Goal: Use online tool/utility: Utilize a website feature to perform a specific function

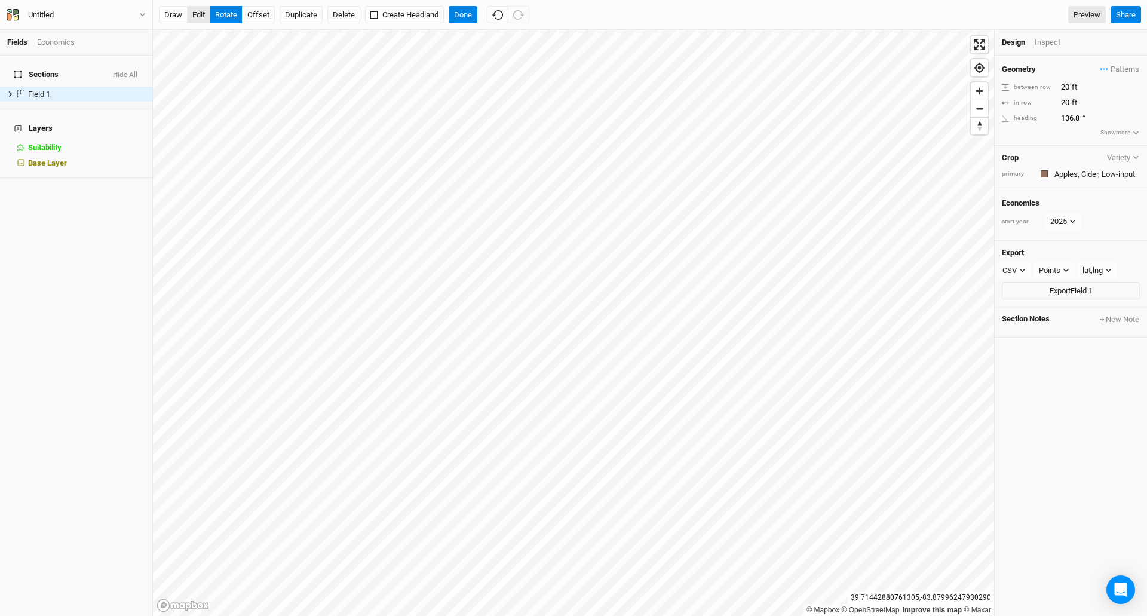
click at [197, 13] on button "edit" at bounding box center [198, 15] width 23 height 18
click at [224, 14] on button "rotate" at bounding box center [226, 15] width 33 height 18
type input "129.4"
drag, startPoint x: 176, startPoint y: 10, endPoint x: 180, endPoint y: 15, distance: 7.2
click at [176, 9] on button "draw" at bounding box center [173, 15] width 29 height 18
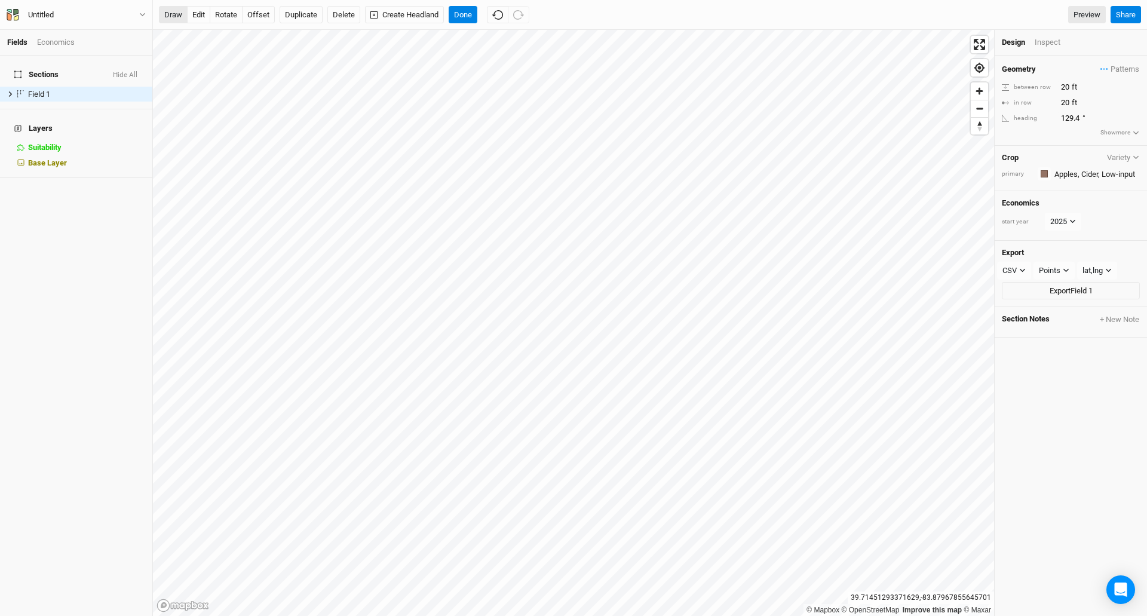
click at [174, 16] on button "draw" at bounding box center [173, 15] width 29 height 18
click at [176, 16] on button "draw" at bounding box center [173, 15] width 29 height 18
click at [234, 11] on button "rotate" at bounding box center [226, 15] width 33 height 18
click at [173, 13] on button "draw" at bounding box center [173, 15] width 29 height 18
click at [41, 90] on span "Field 1" at bounding box center [39, 94] width 22 height 9
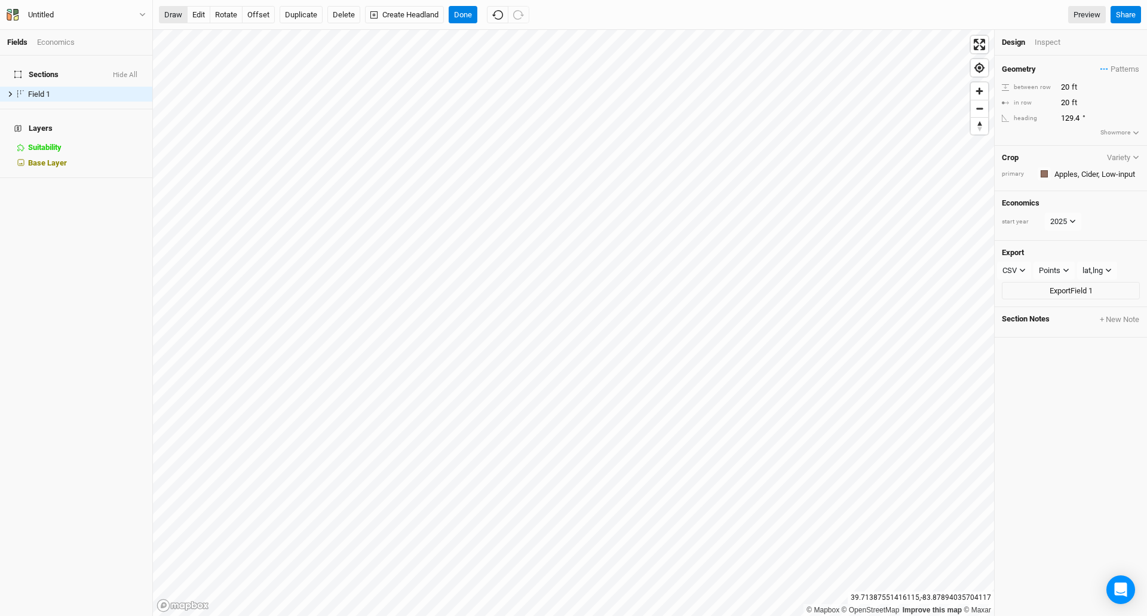
click at [166, 13] on button "draw" at bounding box center [173, 15] width 29 height 18
click at [195, 13] on button "edit" at bounding box center [198, 15] width 23 height 18
click at [1065, 84] on input "20" at bounding box center [1110, 87] width 104 height 13
drag, startPoint x: 1068, startPoint y: 85, endPoint x: 1054, endPoint y: 85, distance: 14.3
click at [1054, 85] on div "between row 20 ft" at bounding box center [1071, 87] width 138 height 13
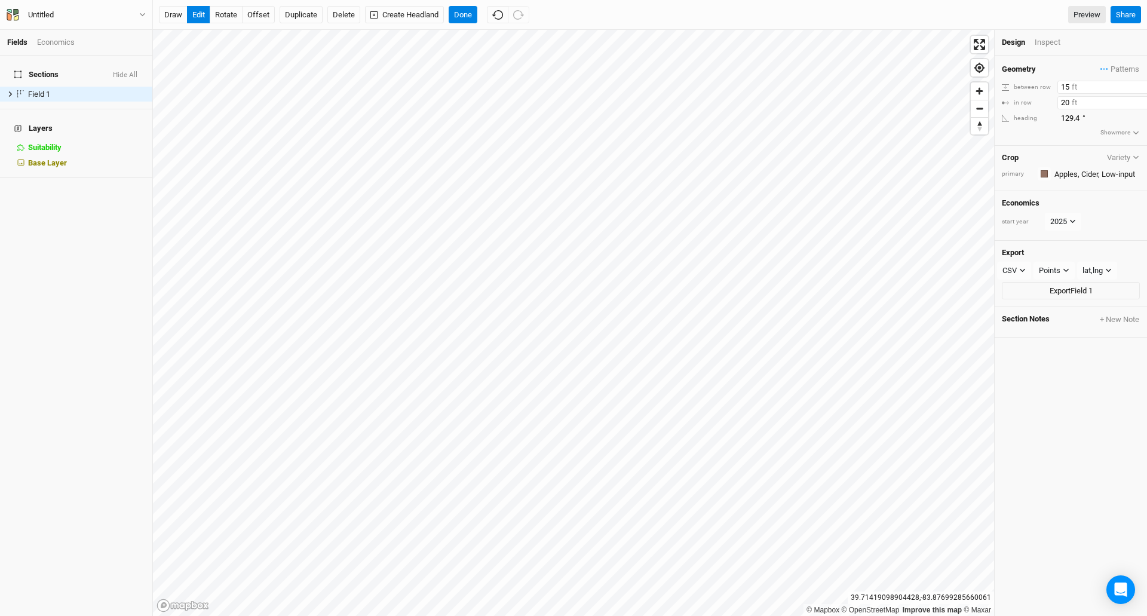
type input "15"
drag, startPoint x: 1069, startPoint y: 101, endPoint x: 1057, endPoint y: 102, distance: 11.4
click at [1057, 103] on div "in row 20 ft" at bounding box center [1071, 102] width 138 height 13
type input "15"
click at [589, 20] on div "draw edit rotate offset Duplicate Delete Create Headland Done Preview" at bounding box center [632, 15] width 947 height 18
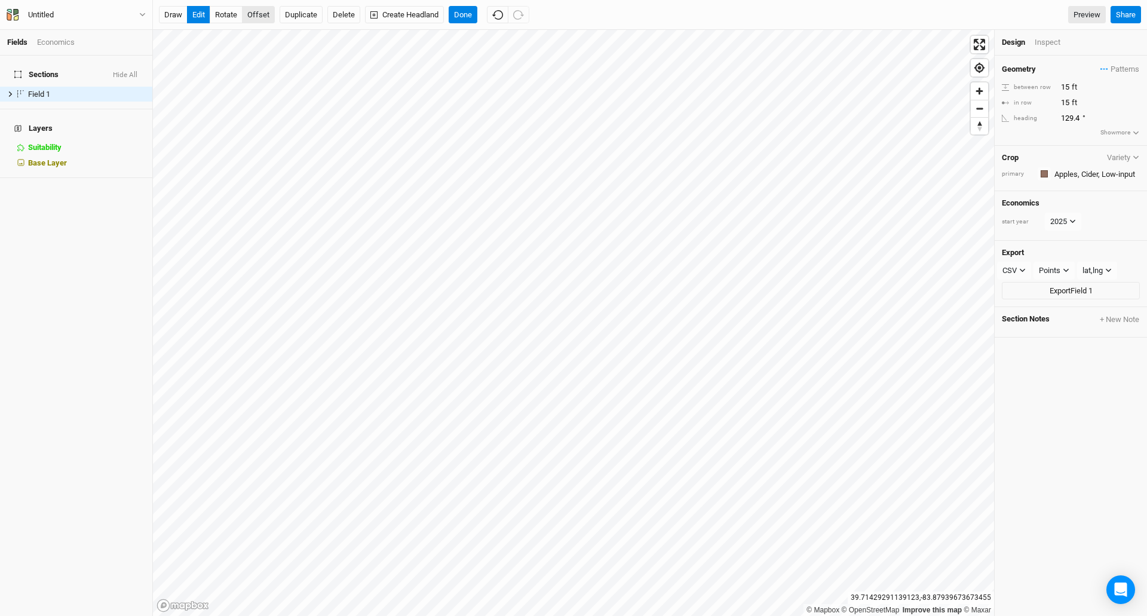
click at [260, 16] on button "offset" at bounding box center [258, 15] width 33 height 18
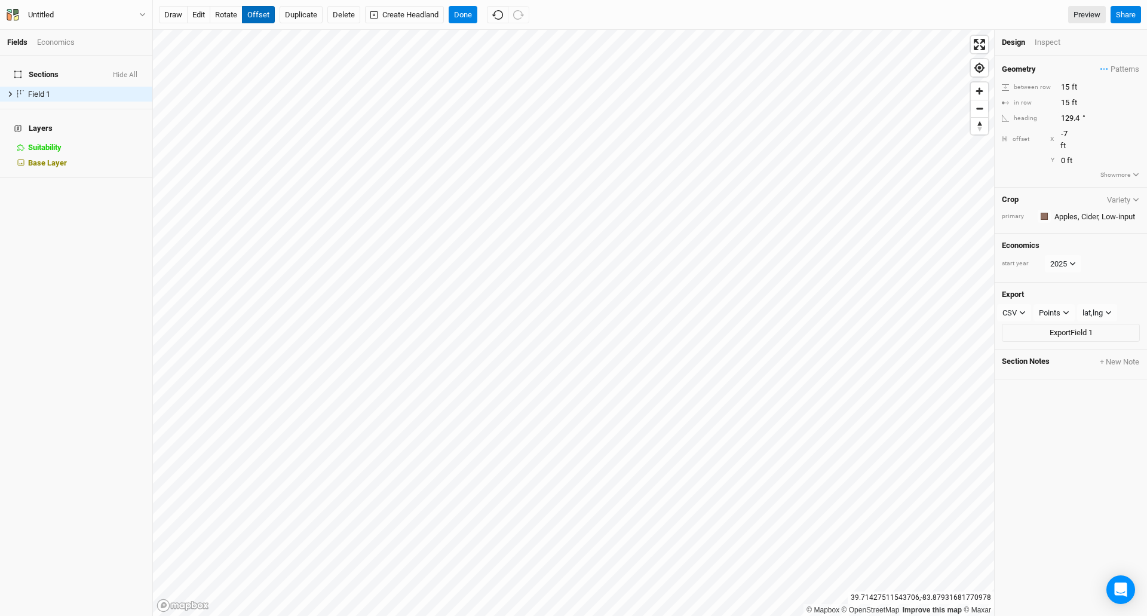
type input "-8"
click at [552, 20] on div "draw edit rotate offset Duplicate Delete Create Headland Done Preview" at bounding box center [632, 15] width 947 height 18
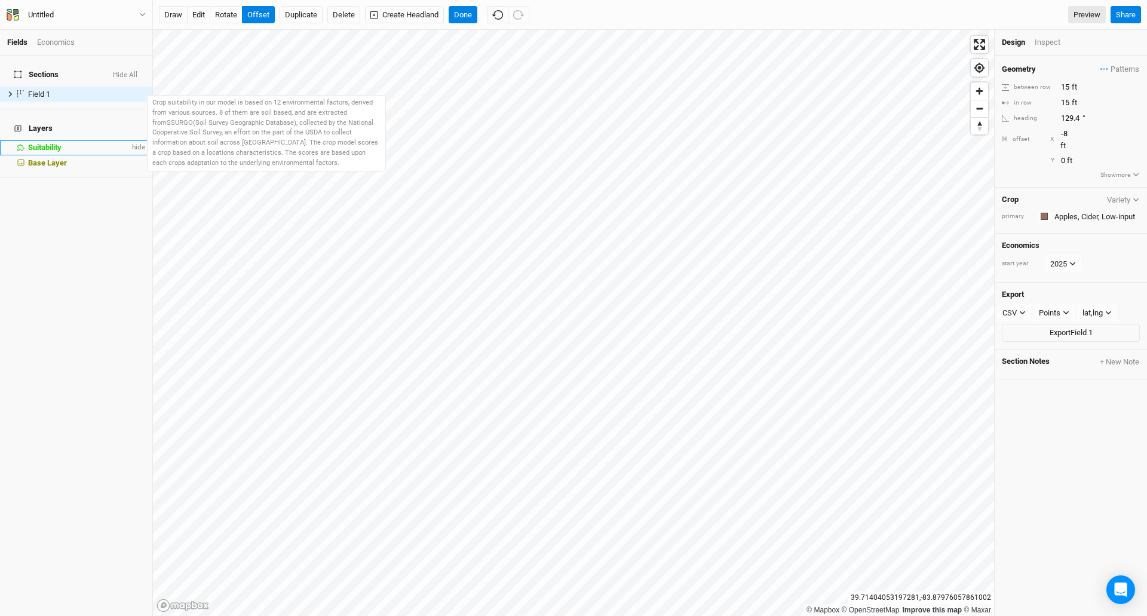
click at [51, 143] on span "Suitability" at bounding box center [44, 147] width 33 height 9
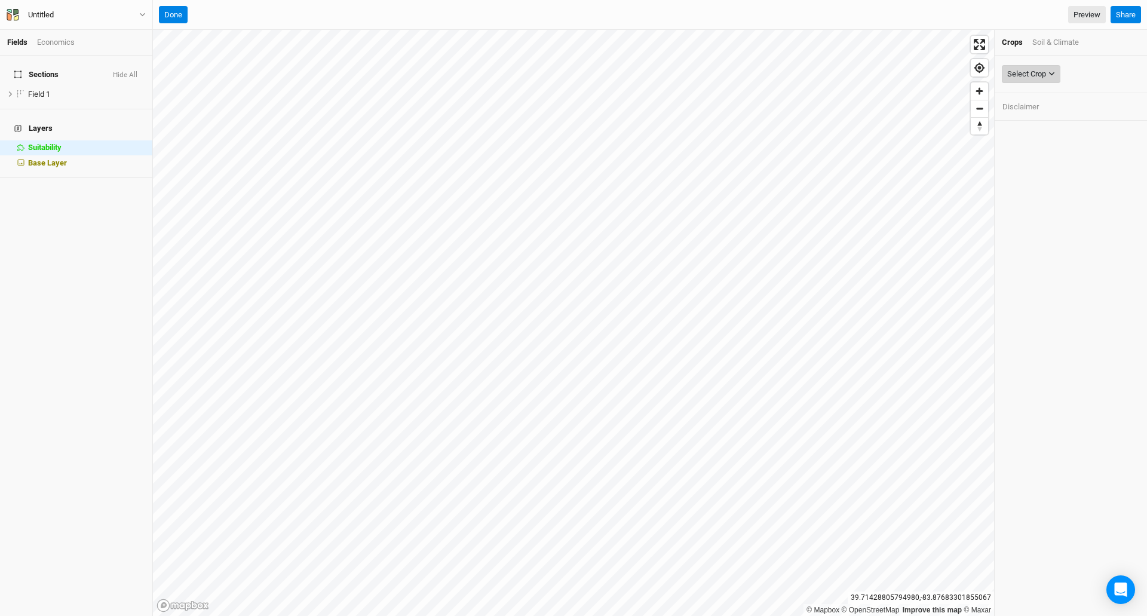
click at [1040, 73] on div "Select Crop" at bounding box center [1027, 74] width 39 height 12
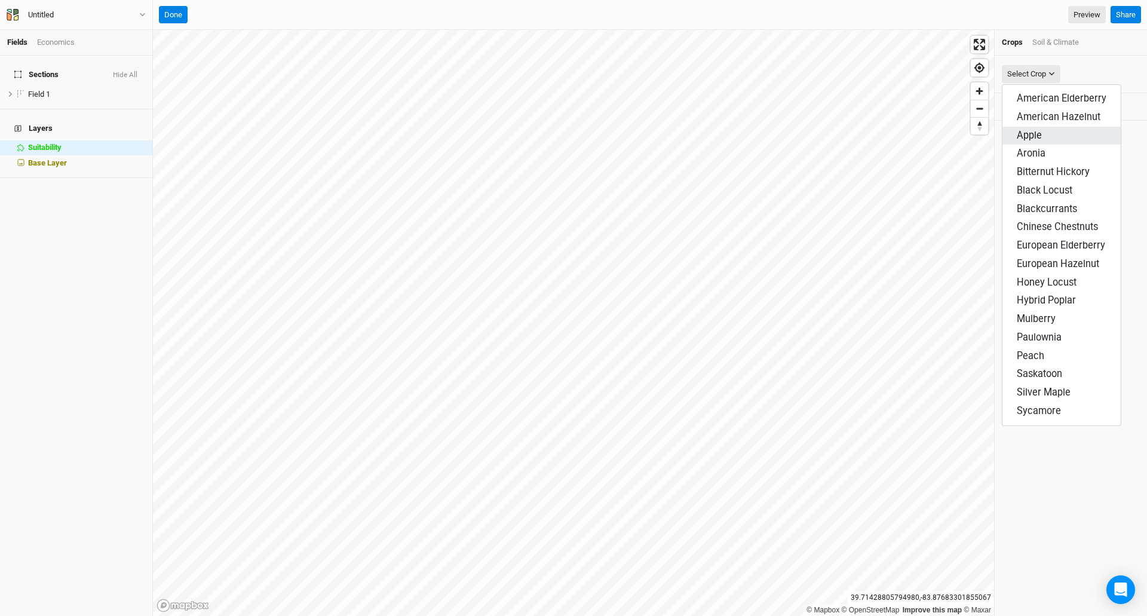
click at [1025, 130] on span "Apple" at bounding box center [1029, 135] width 25 height 11
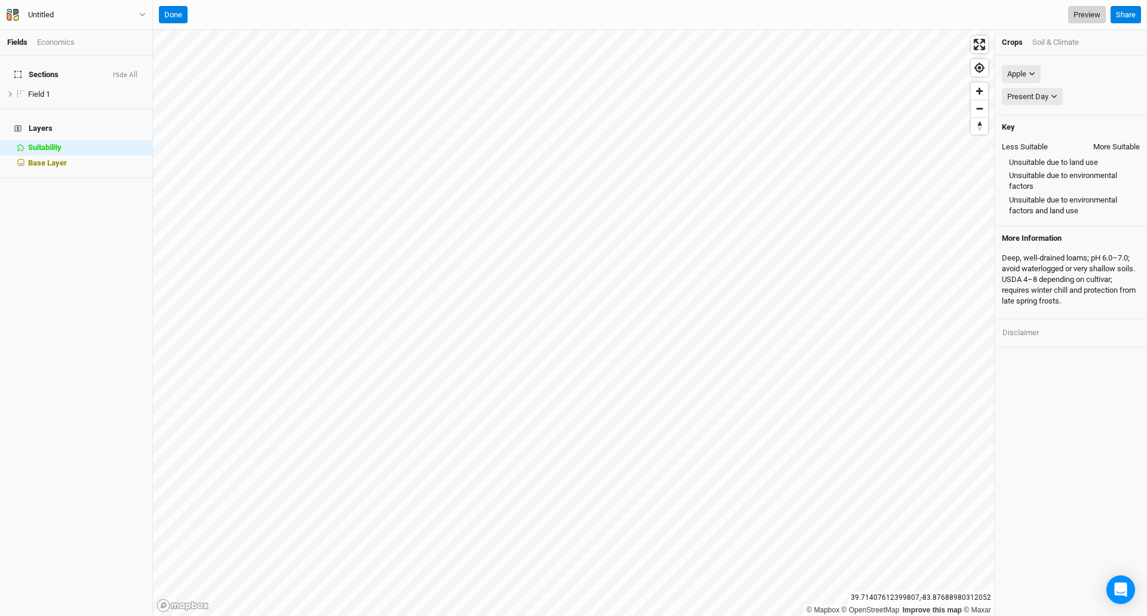
click at [1080, 14] on link "Preview" at bounding box center [1088, 15] width 38 height 18
click at [173, 17] on button "Done" at bounding box center [173, 15] width 29 height 18
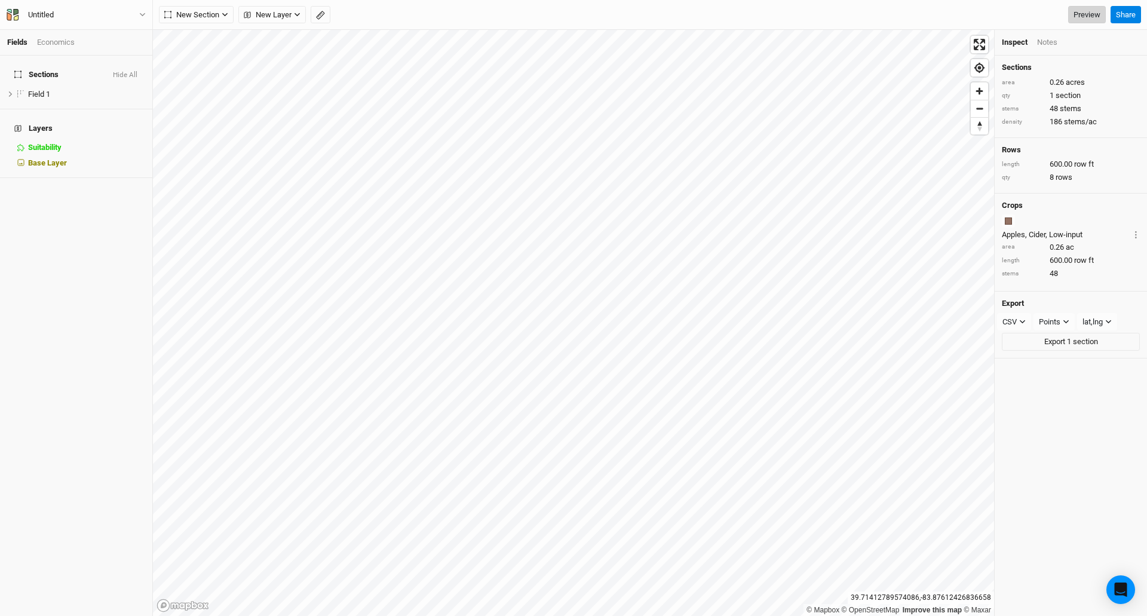
click at [1080, 13] on link "Preview" at bounding box center [1088, 15] width 38 height 18
click at [42, 13] on div "Untitled" at bounding box center [41, 15] width 26 height 12
click at [71, 206] on div "Sections Hide All Field 1 hide Layers Suitability hide Base Layer" at bounding box center [76, 336] width 152 height 561
click at [143, 14] on icon "button" at bounding box center [142, 14] width 7 height 7
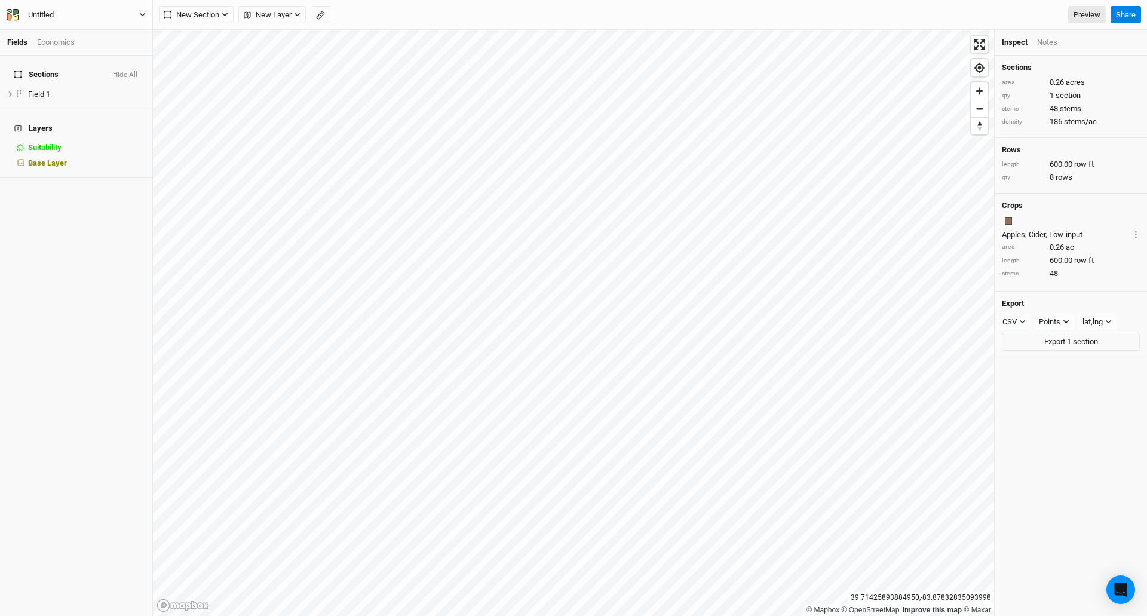
click at [46, 19] on div "Untitled" at bounding box center [41, 15] width 26 height 12
click at [47, 19] on div "Untitled" at bounding box center [41, 15] width 26 height 12
click at [26, 206] on div "Sections Hide All Field 1 hide Layers Suitability hide Base Layer" at bounding box center [76, 336] width 152 height 561
click at [393, 23] on div "New Section Grid Line Keyline Beta Upload New Layer Custom Contours Roads Utili…" at bounding box center [632, 15] width 947 height 18
click at [45, 273] on div "Sections Hide All Field 1 hide Layers Suitability hide Base Layer" at bounding box center [76, 336] width 152 height 561
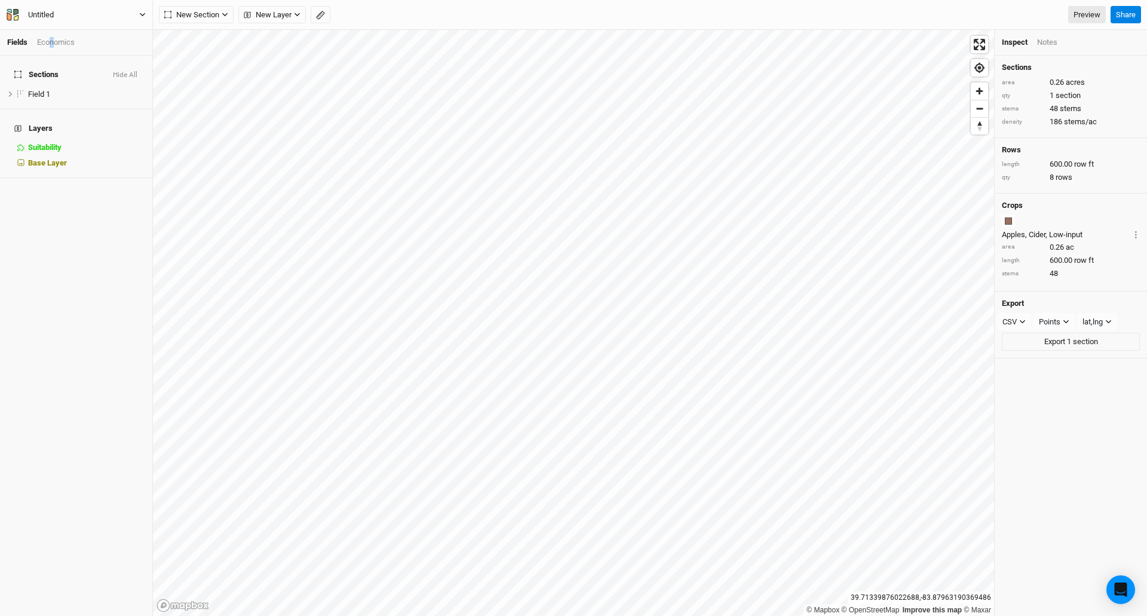
click at [53, 41] on div "Economics" at bounding box center [56, 42] width 38 height 11
click at [22, 41] on link "Fields" at bounding box center [17, 42] width 20 height 9
click at [33, 14] on div "Untitled" at bounding box center [41, 15] width 26 height 12
click at [6, 7] on button "Urban" at bounding box center [76, 15] width 140 height 17
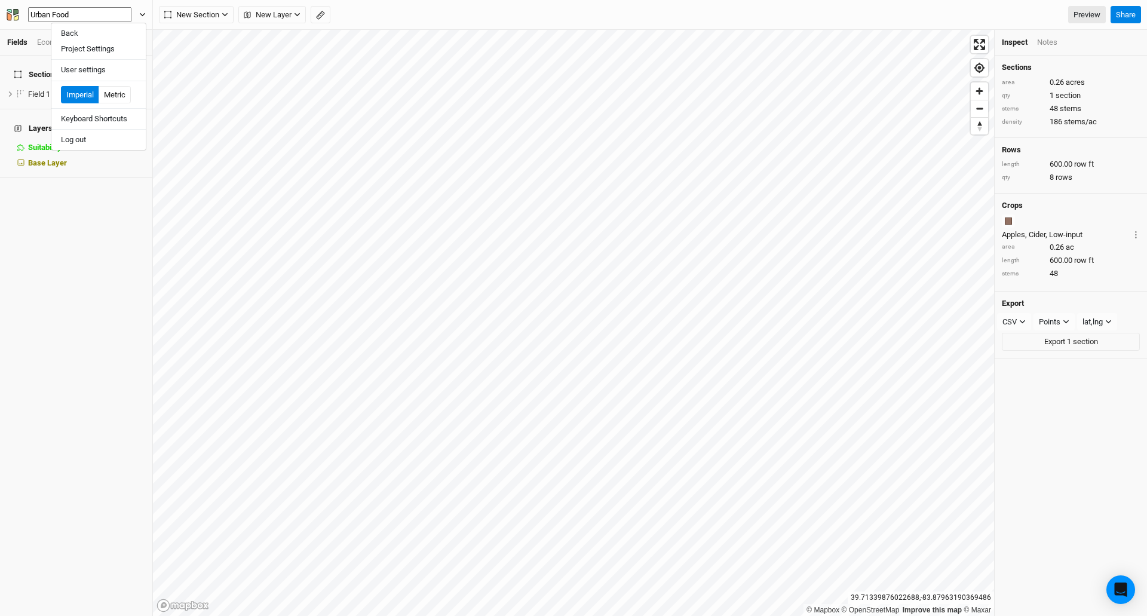
click at [6, 7] on button "Urban Food" at bounding box center [76, 15] width 140 height 17
click at [6, 7] on button "Urban Food Forest" at bounding box center [76, 15] width 140 height 17
click at [6, 7] on button "Urban Food Forest at" at bounding box center [76, 15] width 140 height 17
click at [6, 7] on button "Urban Food Forest at CSU" at bounding box center [76, 15] width 140 height 17
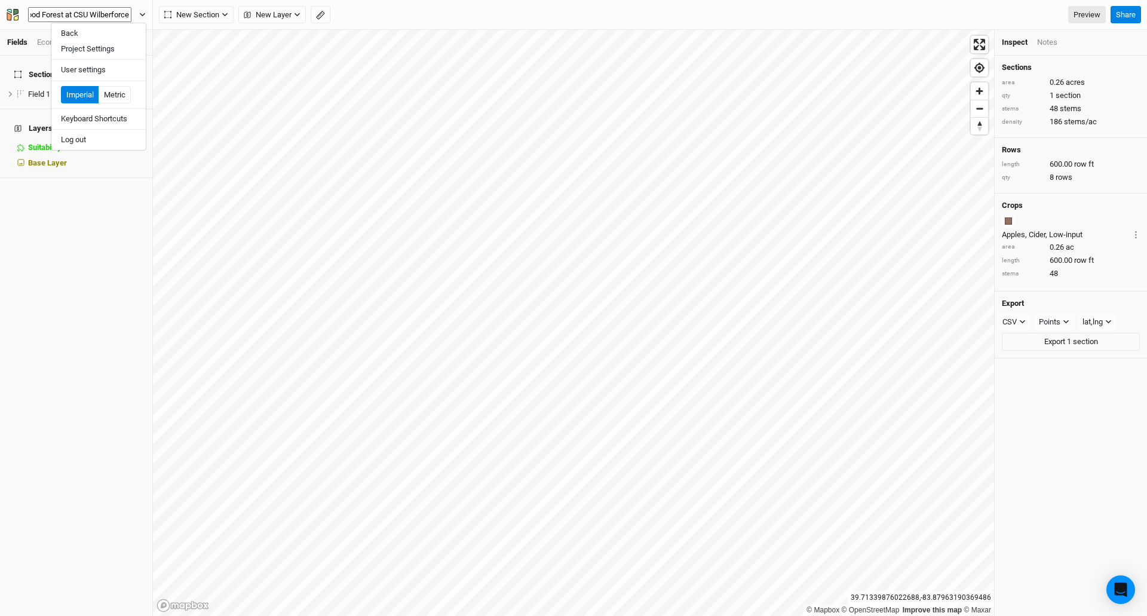
type input "Urban Food Forest at CSU Wilberforce"
click at [75, 242] on div "Sections Hide All Field 1 hide Layers Suitability hide Base Layer" at bounding box center [76, 336] width 152 height 561
